Goal: Contribute content

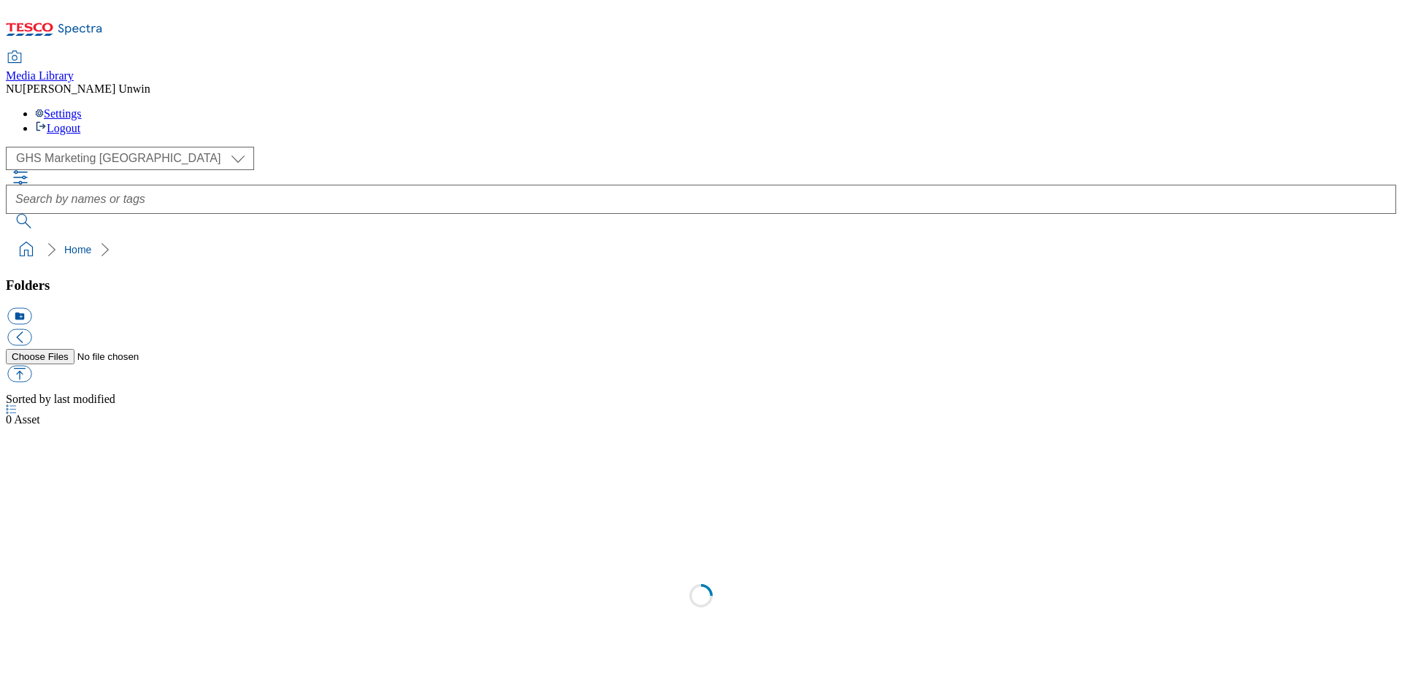
select select "flare-ghs-mktg"
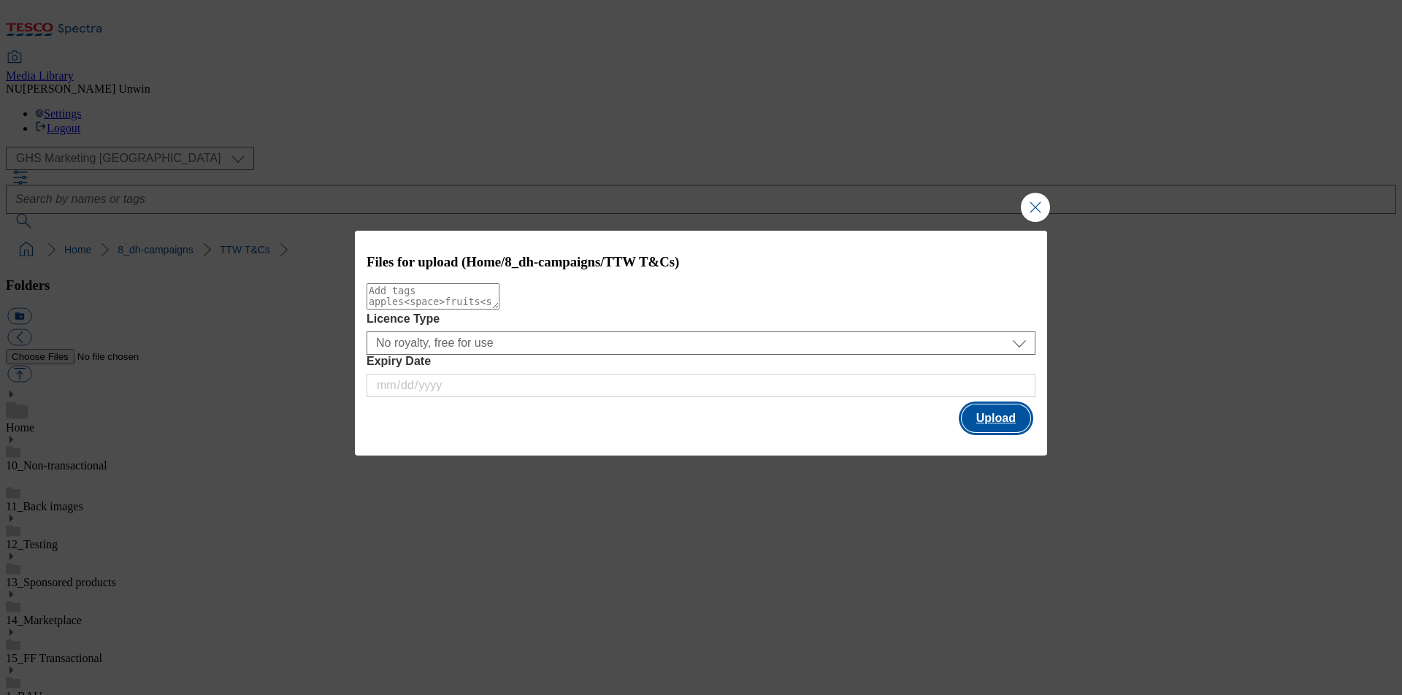
click at [1003, 413] on button "Upload" at bounding box center [996, 419] width 69 height 28
